Goal: Task Accomplishment & Management: Manage account settings

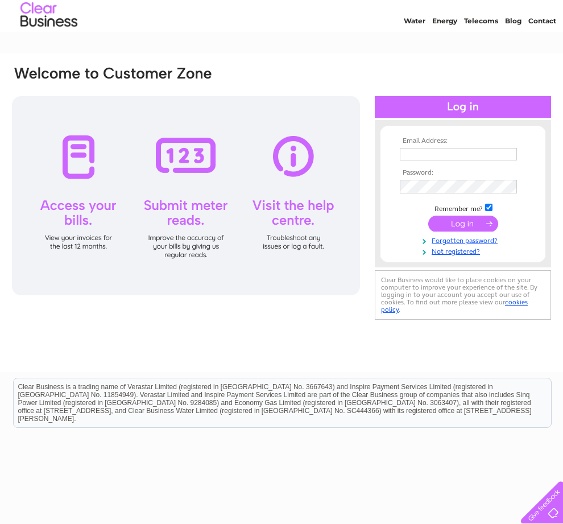
scroll to position [36, 0]
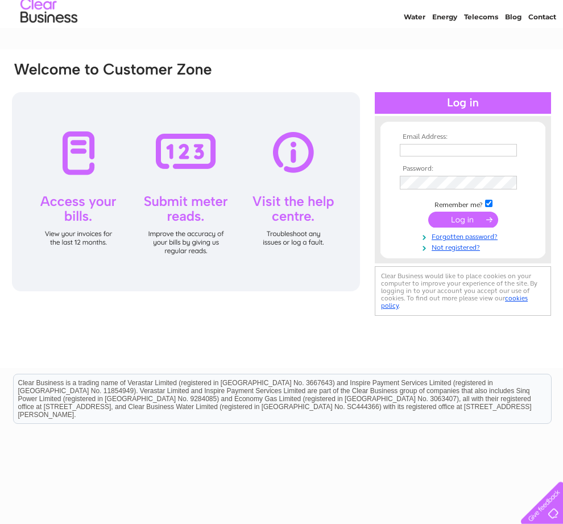
click at [469, 155] on input "text" at bounding box center [458, 149] width 117 height 13
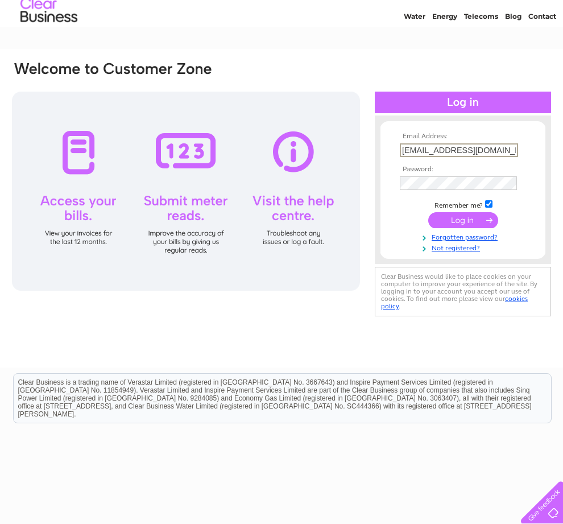
type input "[EMAIL_ADDRESS][DOMAIN_NAME]"
click at [463, 225] on input "submit" at bounding box center [464, 220] width 70 height 16
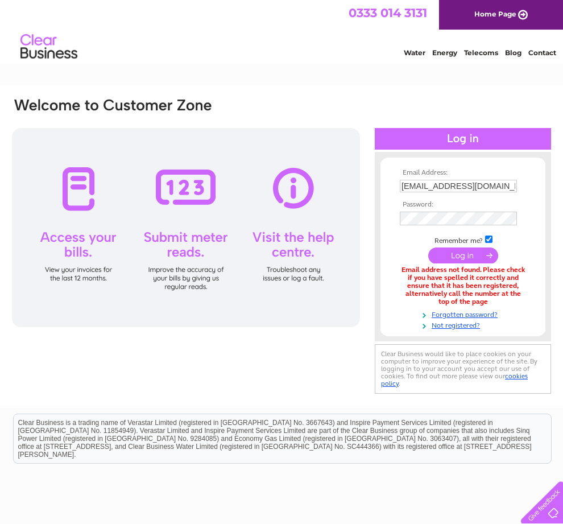
click at [155, 363] on div "Email Address: [EMAIL_ADDRESS][DOMAIN_NAME] Password:" at bounding box center [282, 247] width 542 height 300
click at [471, 187] on input "[EMAIL_ADDRESS][DOMAIN_NAME]" at bounding box center [458, 186] width 117 height 13
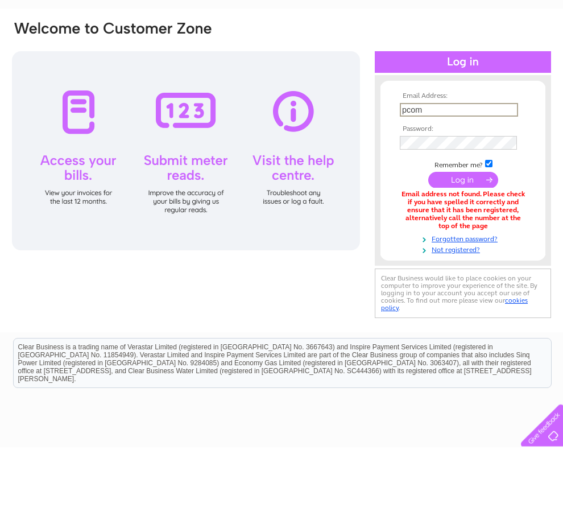
type input "com"
